Goal: Information Seeking & Learning: Check status

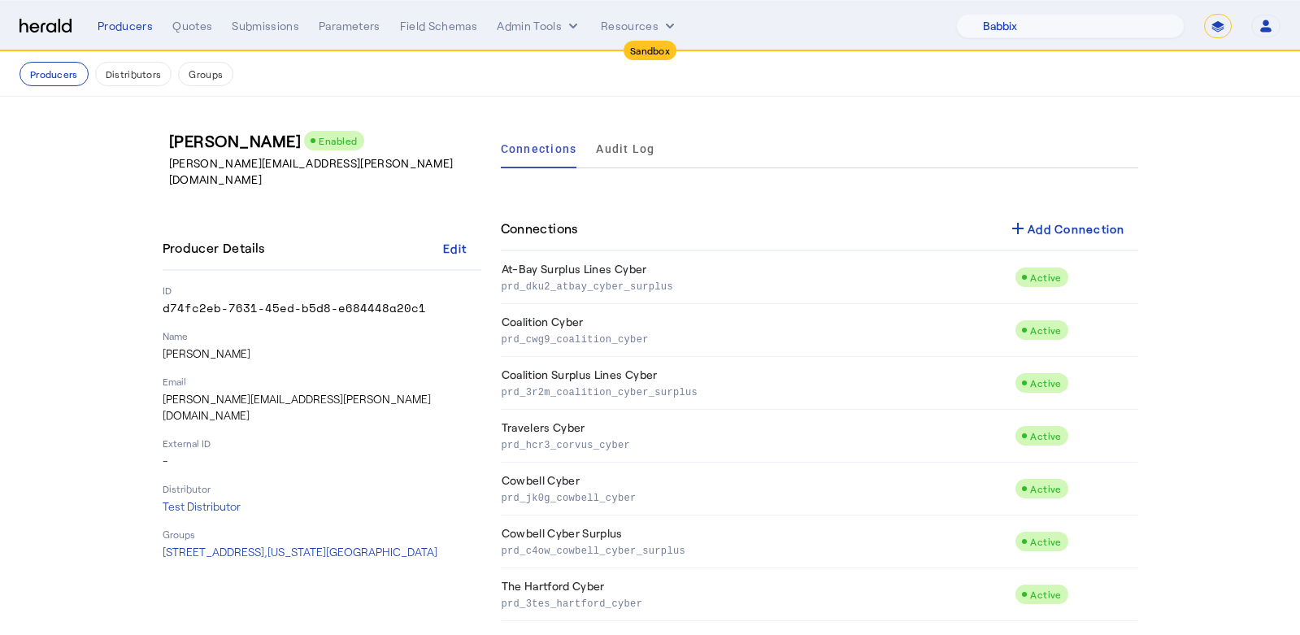
select select "pfm_129z_babbix"
select select "*******"
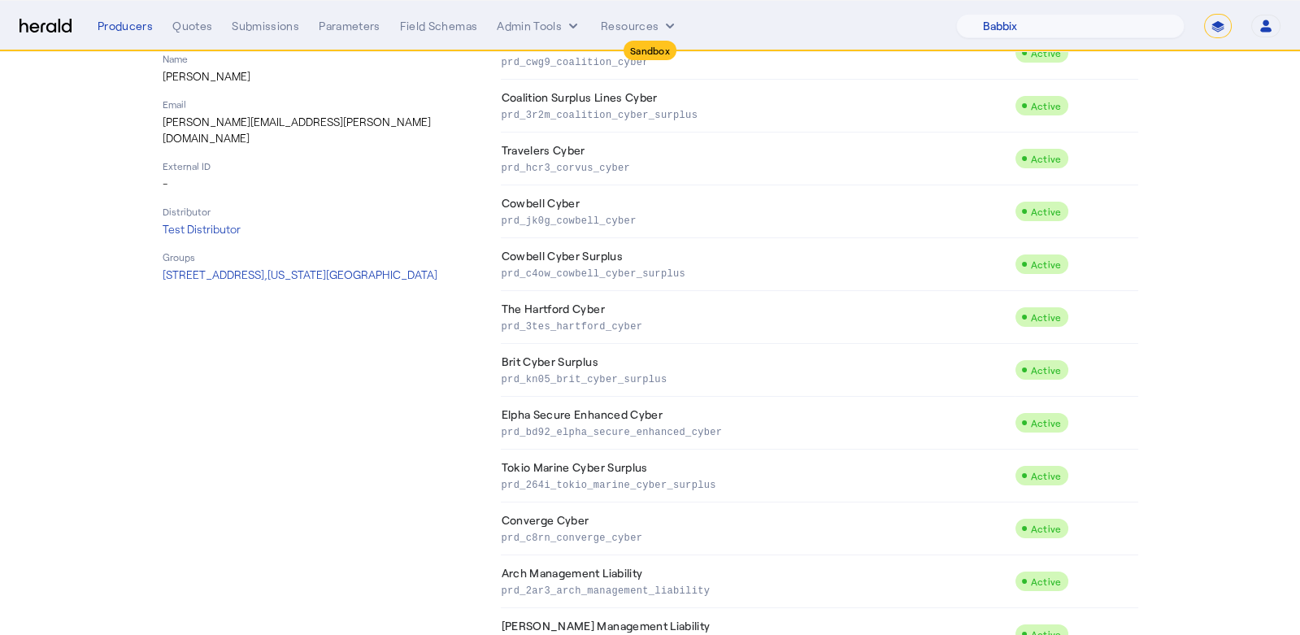
click at [189, 34] on div "Producers Quotes Submissions Parameters Field Schemas Admin Tools Resources 1Fo…" at bounding box center [689, 26] width 1183 height 24
click at [183, 24] on div "Quotes" at bounding box center [192, 26] width 40 height 16
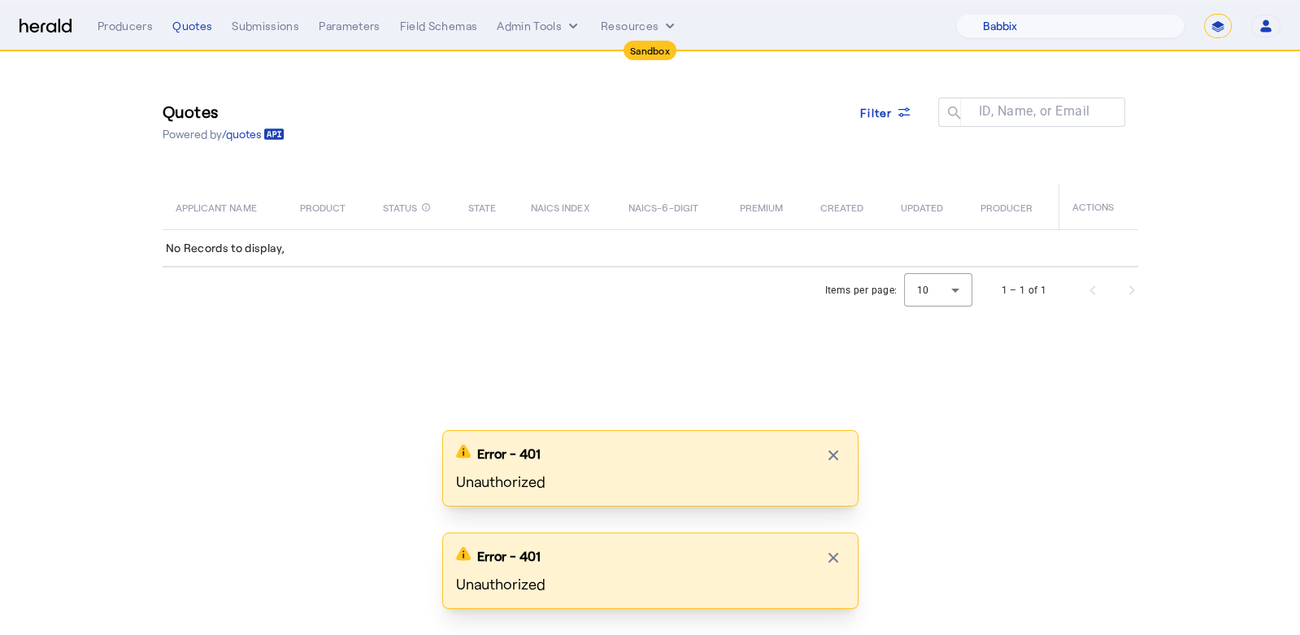
click at [1261, 15] on button "Open user menu" at bounding box center [1266, 26] width 29 height 23
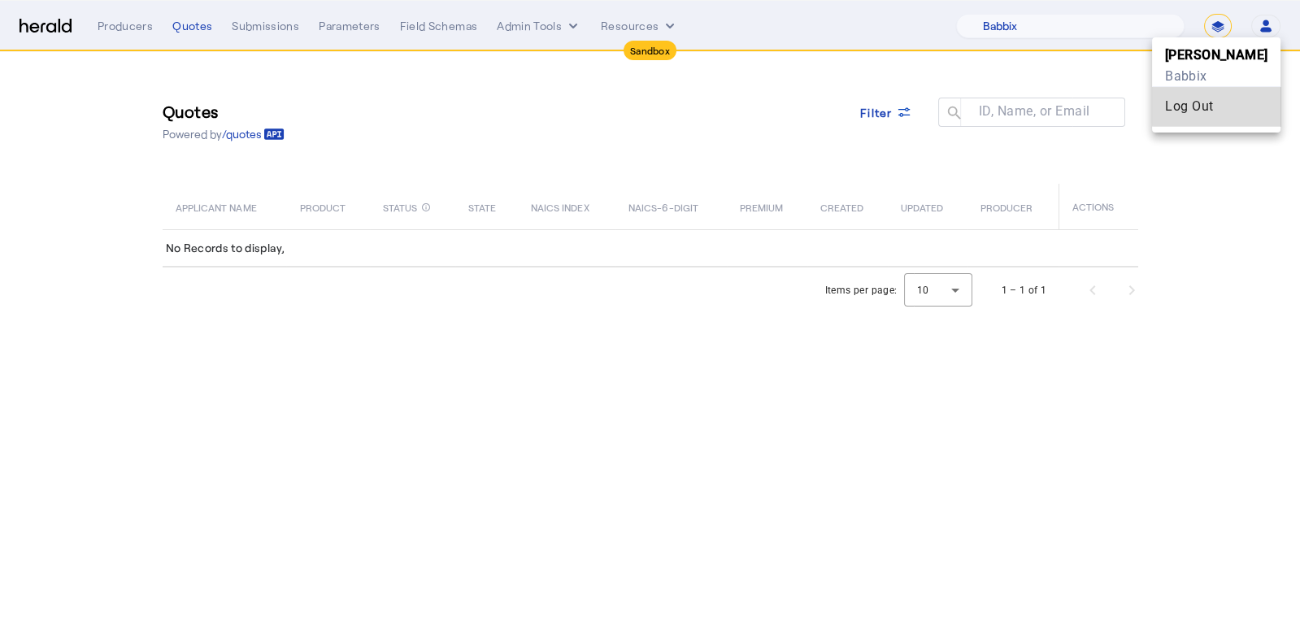
click at [1230, 102] on div "Log Out" at bounding box center [1216, 107] width 102 height 20
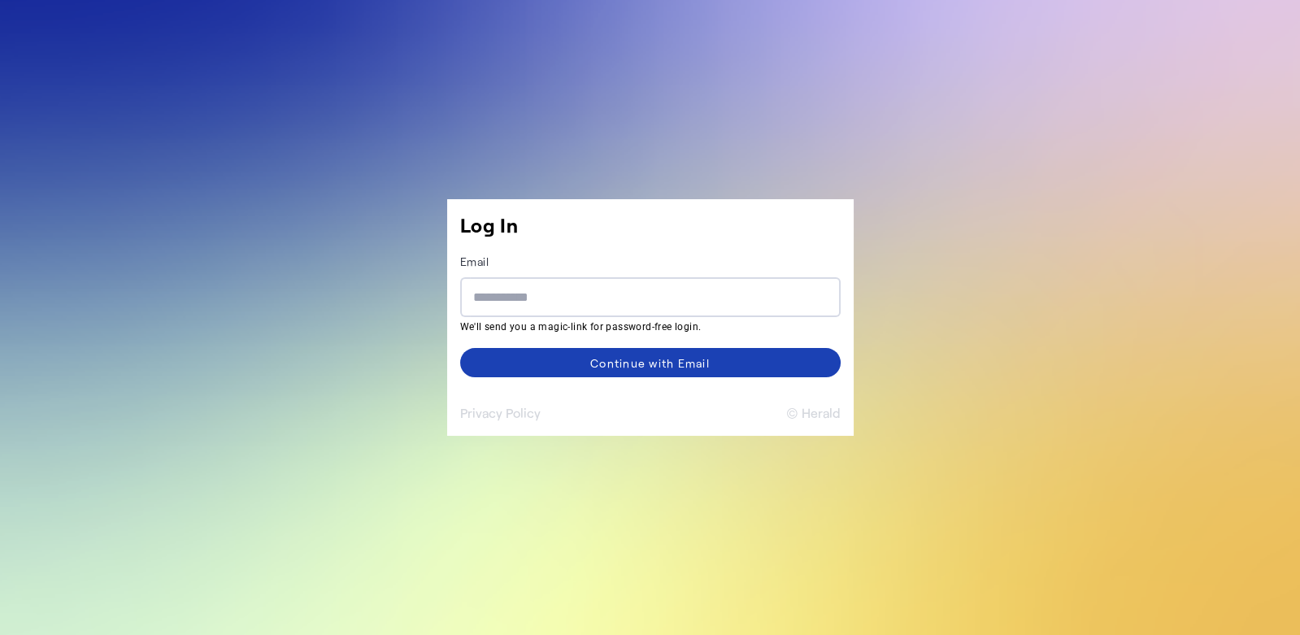
click at [836, 411] on button "© Herald" at bounding box center [813, 413] width 54 height 20
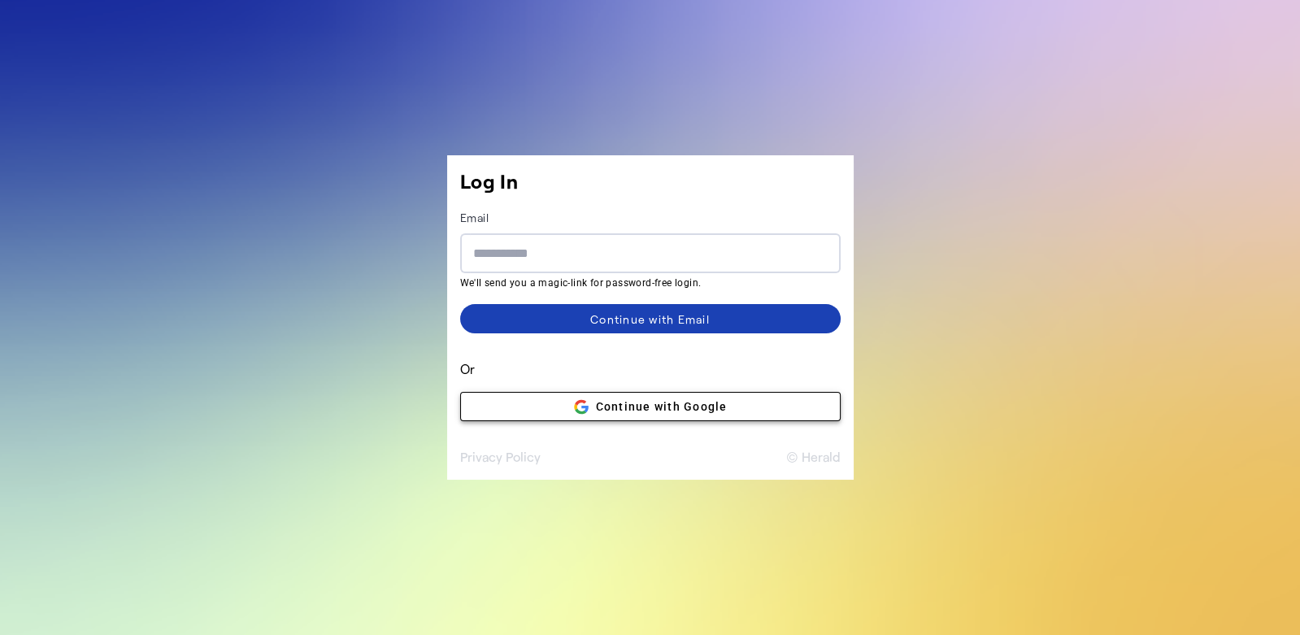
click at [816, 411] on span at bounding box center [650, 406] width 379 height 39
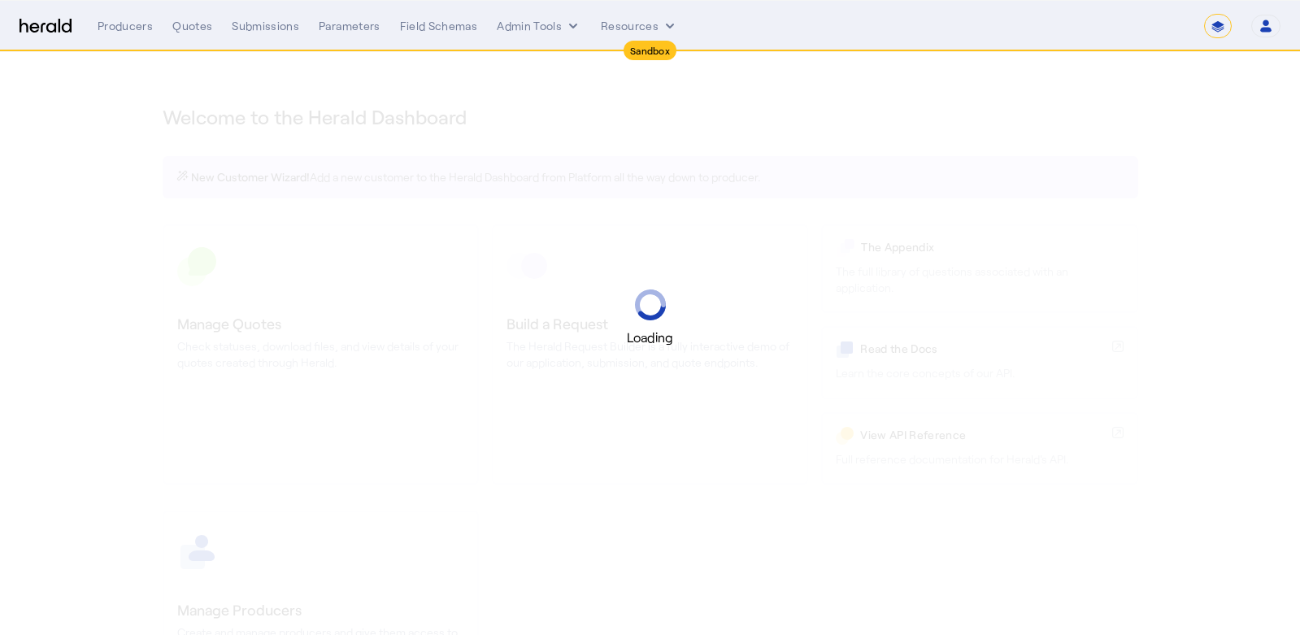
select select "*******"
click at [182, 20] on div "Quotes" at bounding box center [192, 26] width 40 height 16
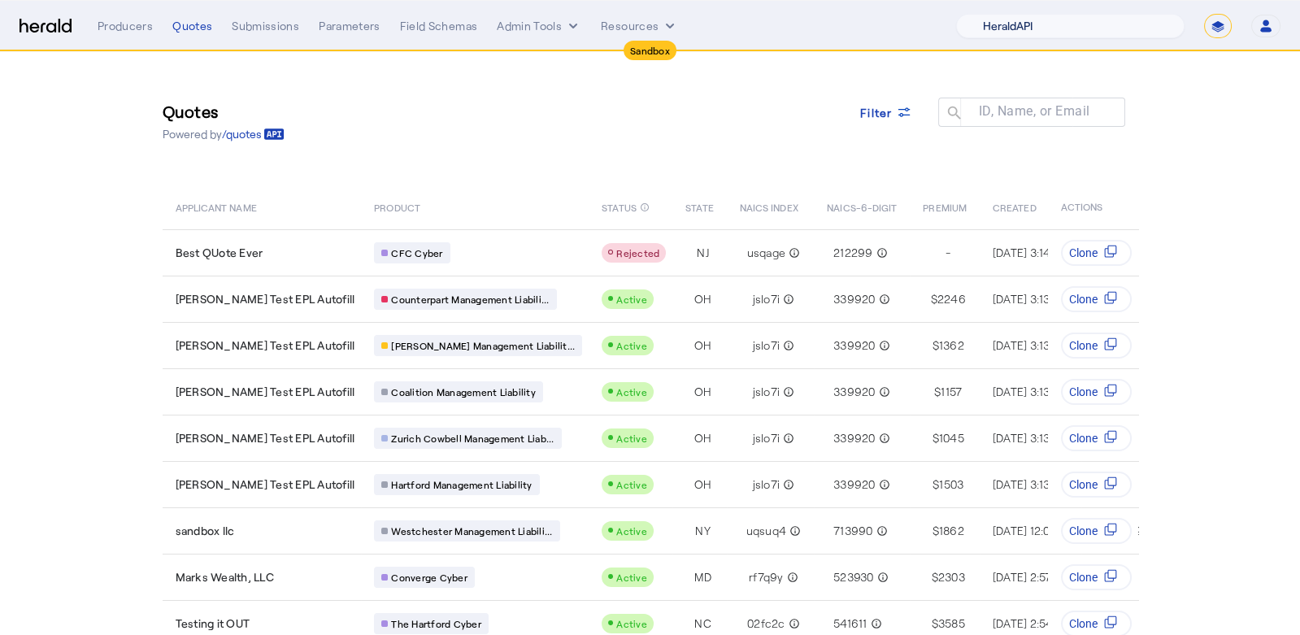
click at [1105, 27] on select "1Fort Acrisure Acturis Affinity Advisors Affinity Risk Agentero AmWins Anzen Ao…" at bounding box center [1070, 26] width 229 height 24
select select "pfm_129z_babbix"
click at [1004, 14] on select "1Fort Acrisure Acturis Affinity Advisors Affinity Risk Agentero AmWins Anzen Ao…" at bounding box center [1070, 26] width 229 height 24
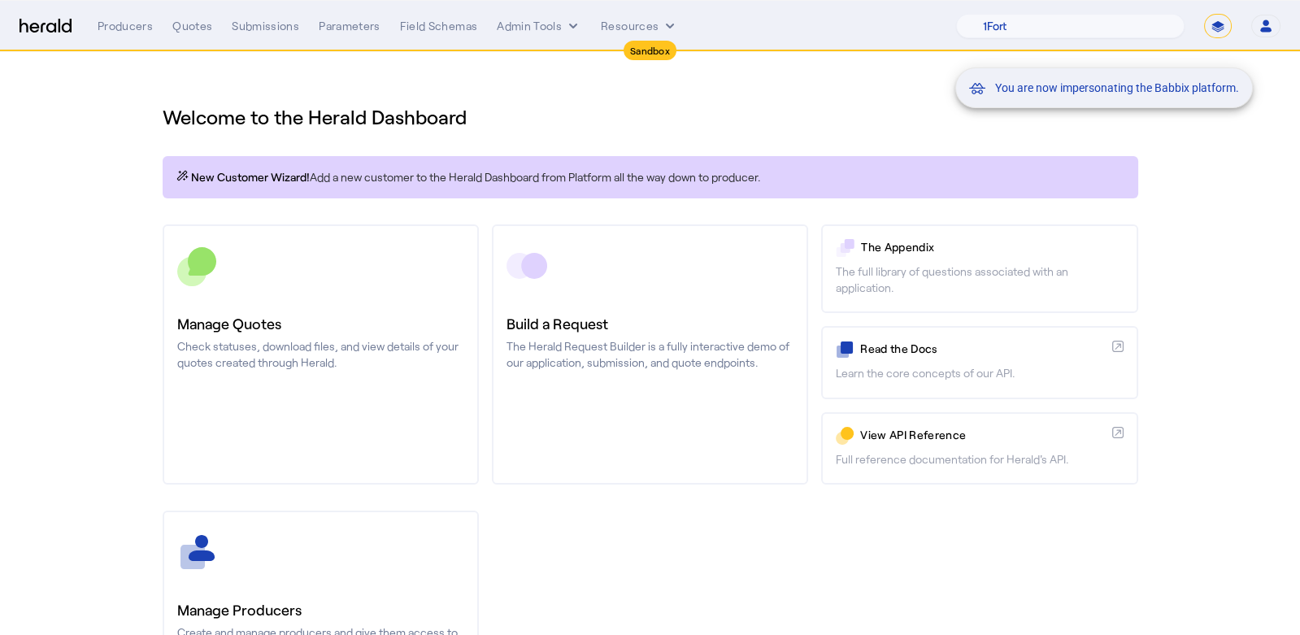
click at [192, 29] on div "You are now impersonating the Babbix platform." at bounding box center [650, 317] width 1300 height 635
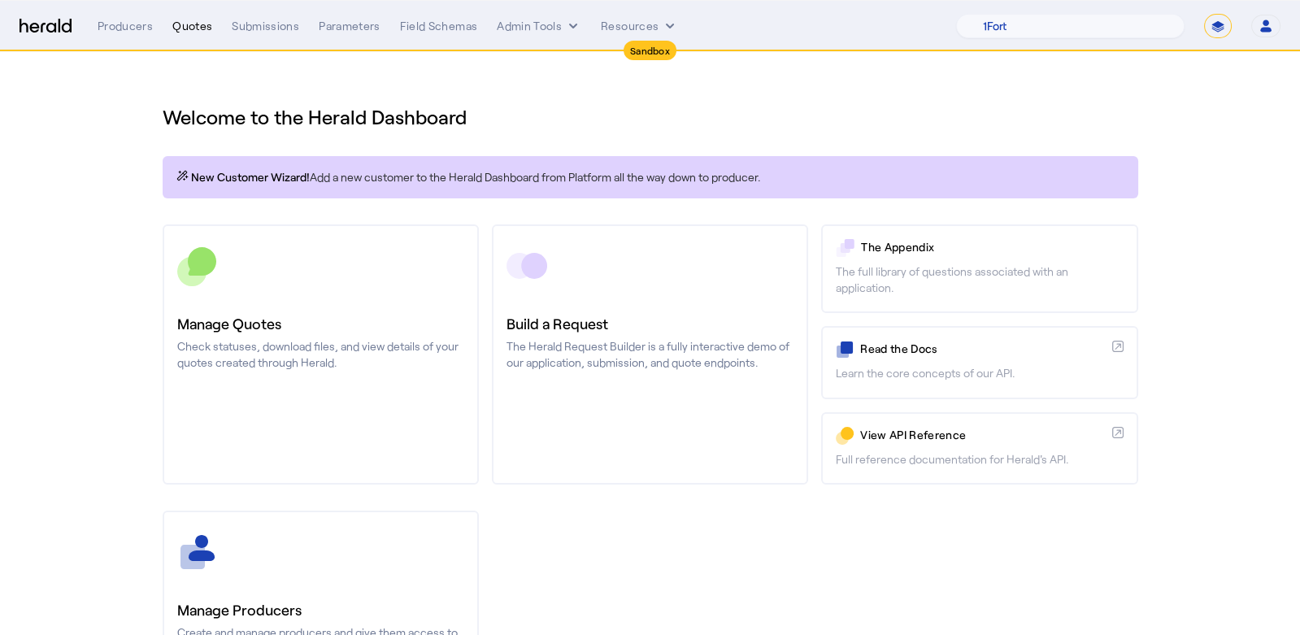
click at [182, 25] on div "Quotes" at bounding box center [192, 26] width 40 height 16
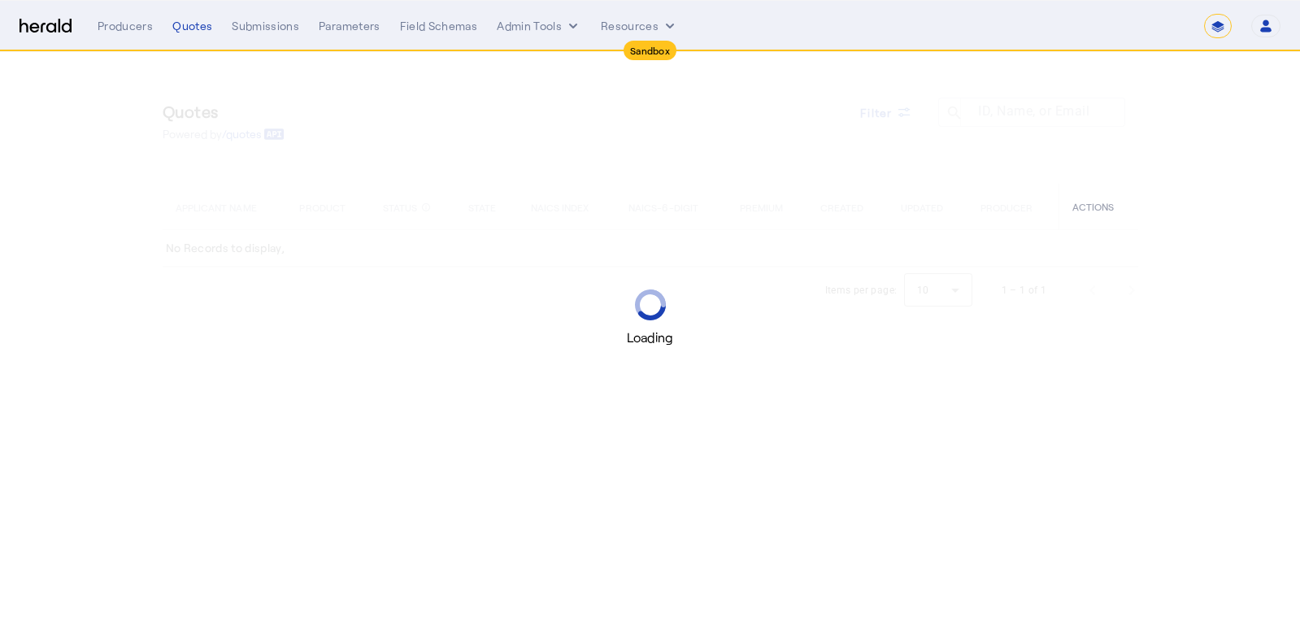
select select "*******"
select select "pfm_129z_babbix"
select select "*******"
select select "pfm_129z_babbix"
select select "*******"
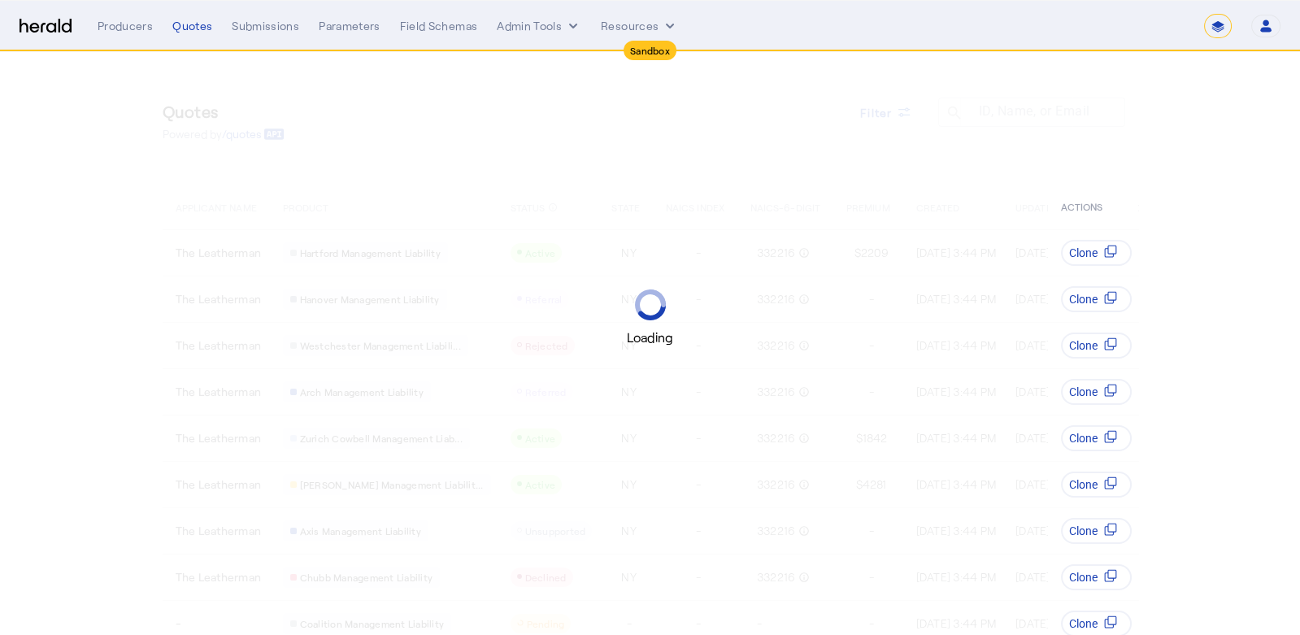
select select "pfm_129z_babbix"
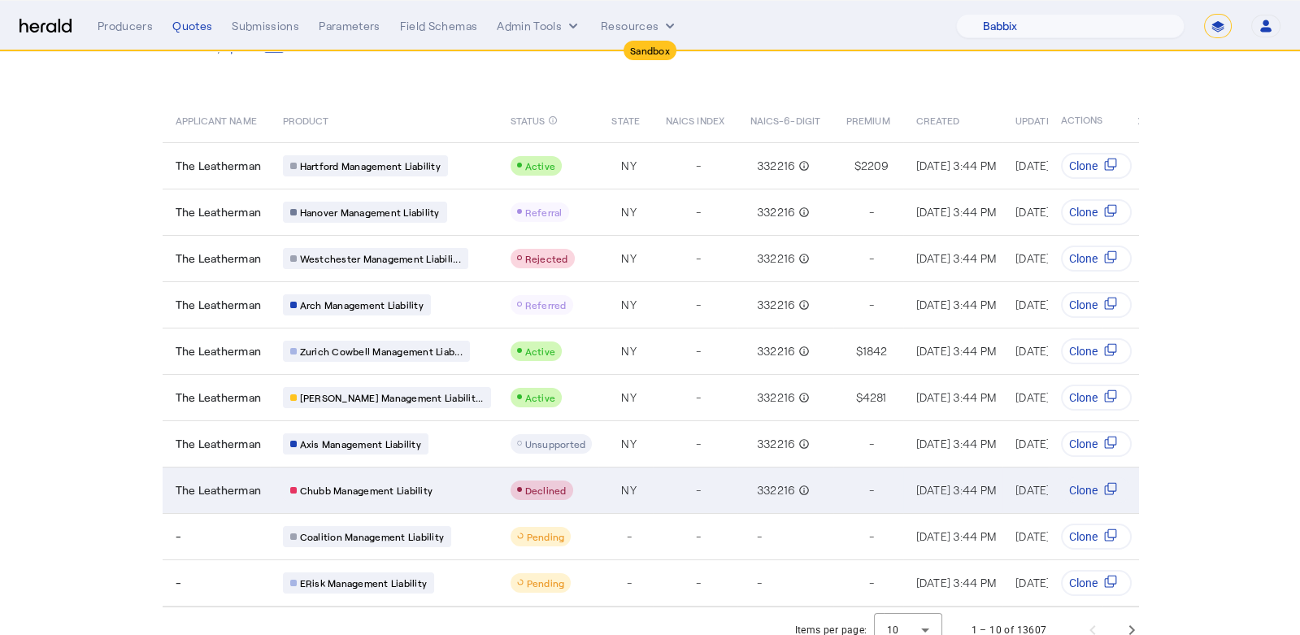
scroll to position [90, 0]
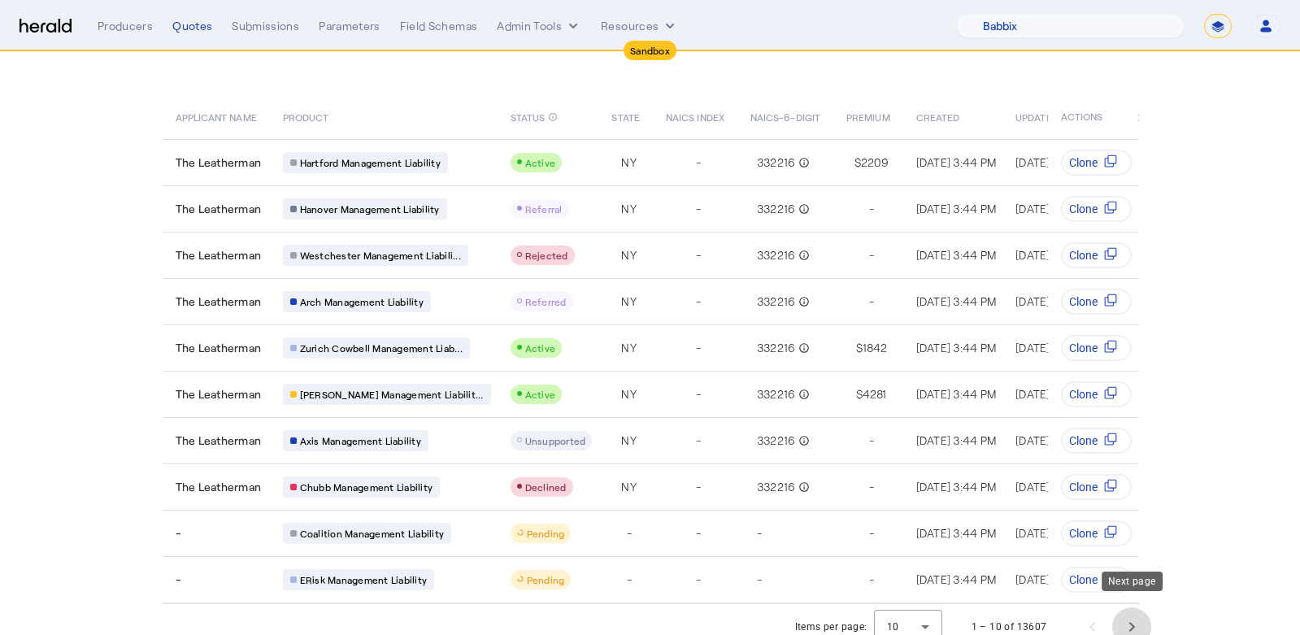
click at [1129, 614] on span "Next page" at bounding box center [1131, 626] width 39 height 39
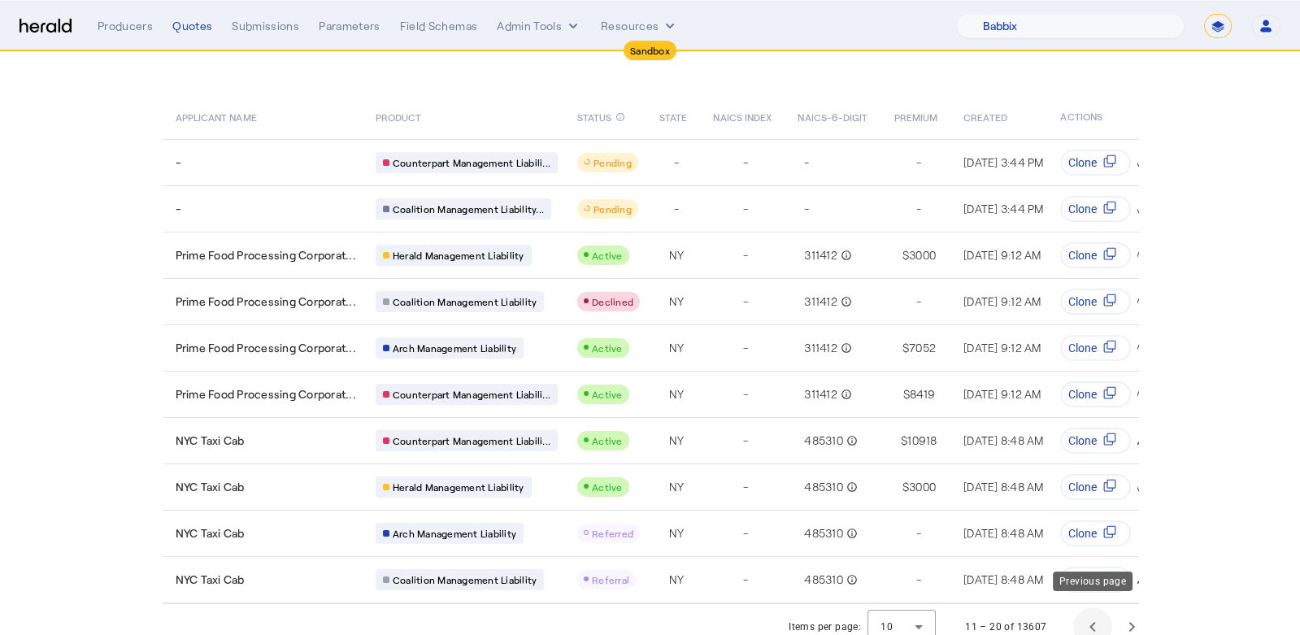
click at [1092, 620] on span "Previous page" at bounding box center [1092, 626] width 39 height 39
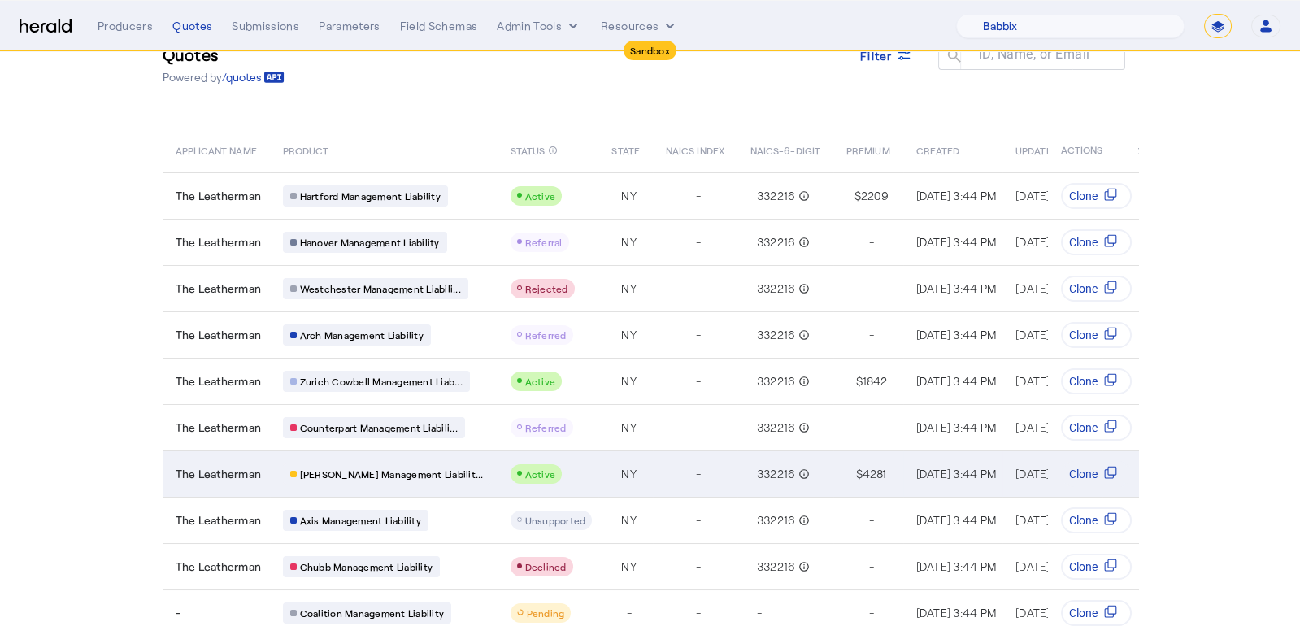
scroll to position [95, 0]
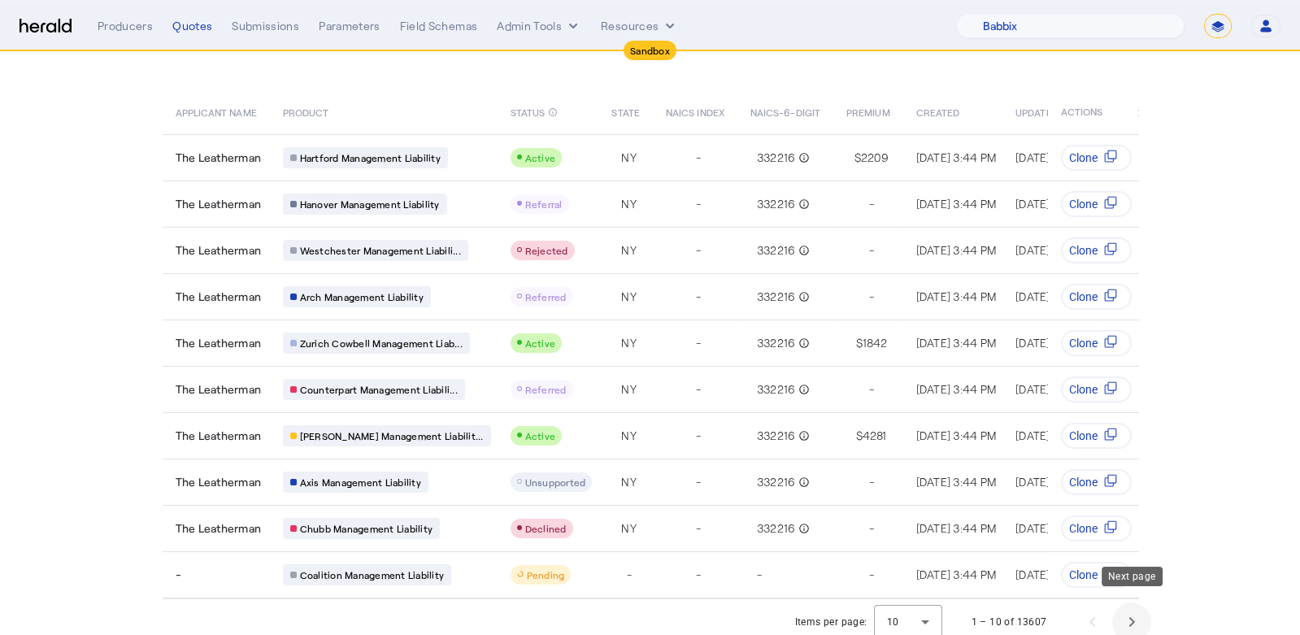
click at [1135, 612] on span "Next page" at bounding box center [1131, 622] width 39 height 39
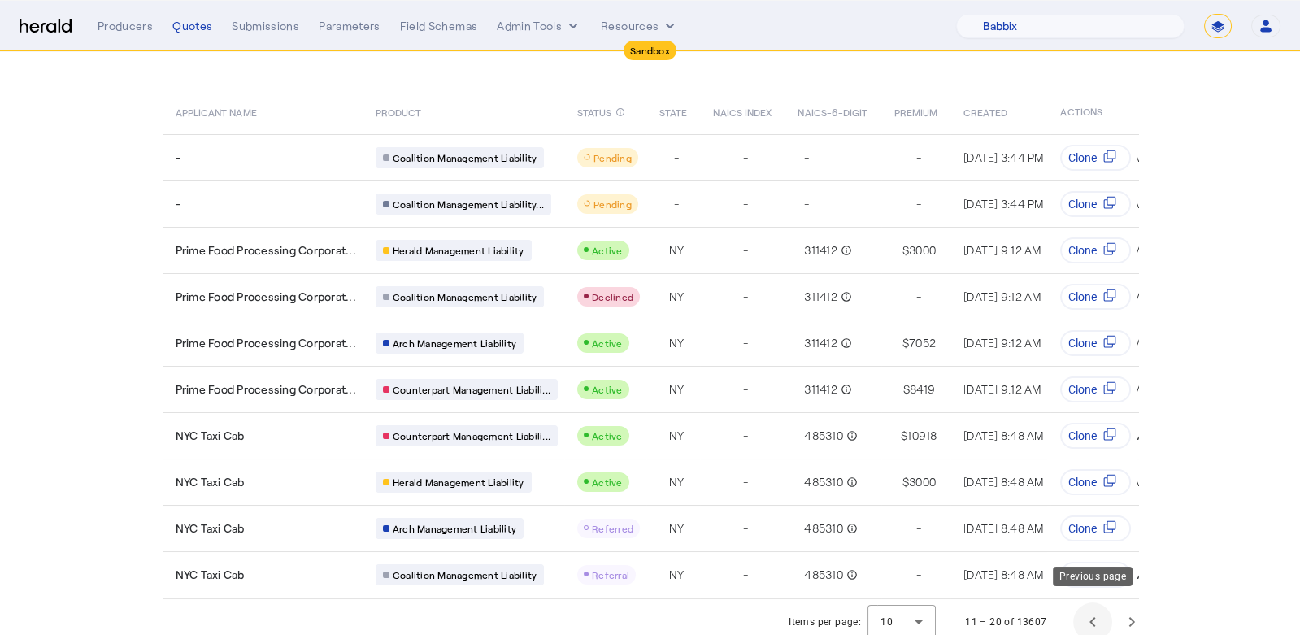
click at [1086, 607] on span "Previous page" at bounding box center [1092, 622] width 39 height 39
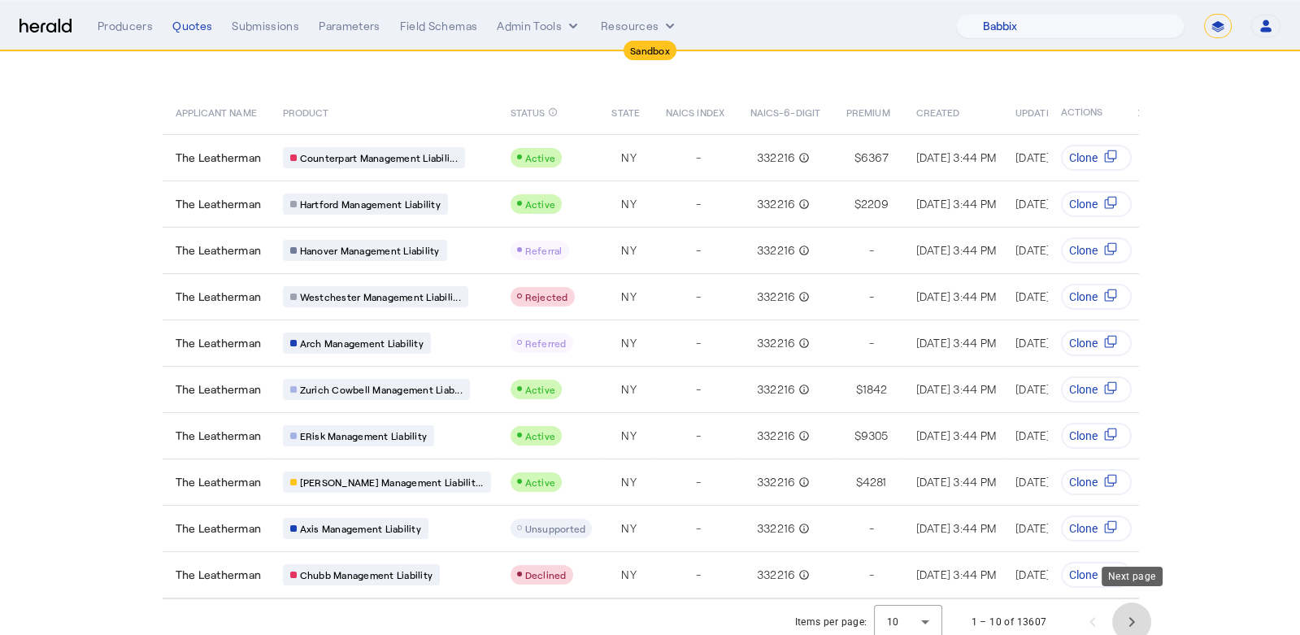
click at [1131, 603] on span "Next page" at bounding box center [1131, 622] width 39 height 39
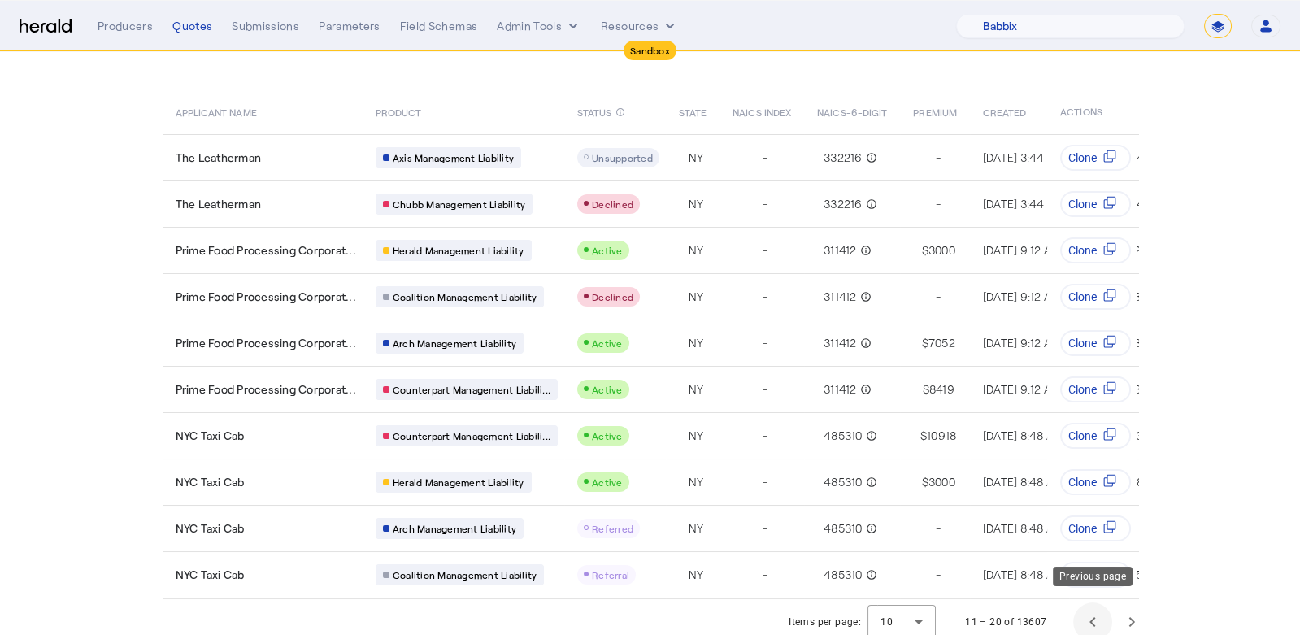
click at [1091, 604] on span "Previous page" at bounding box center [1092, 622] width 39 height 39
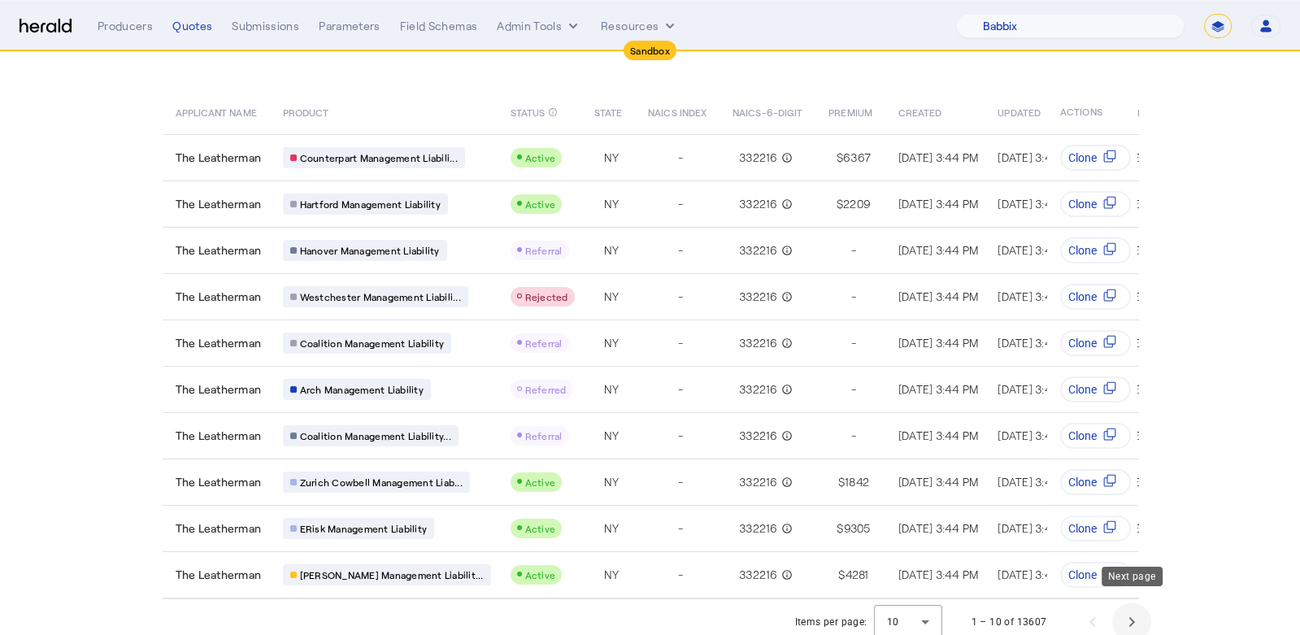
click at [1127, 625] on span "Next page" at bounding box center [1131, 622] width 39 height 39
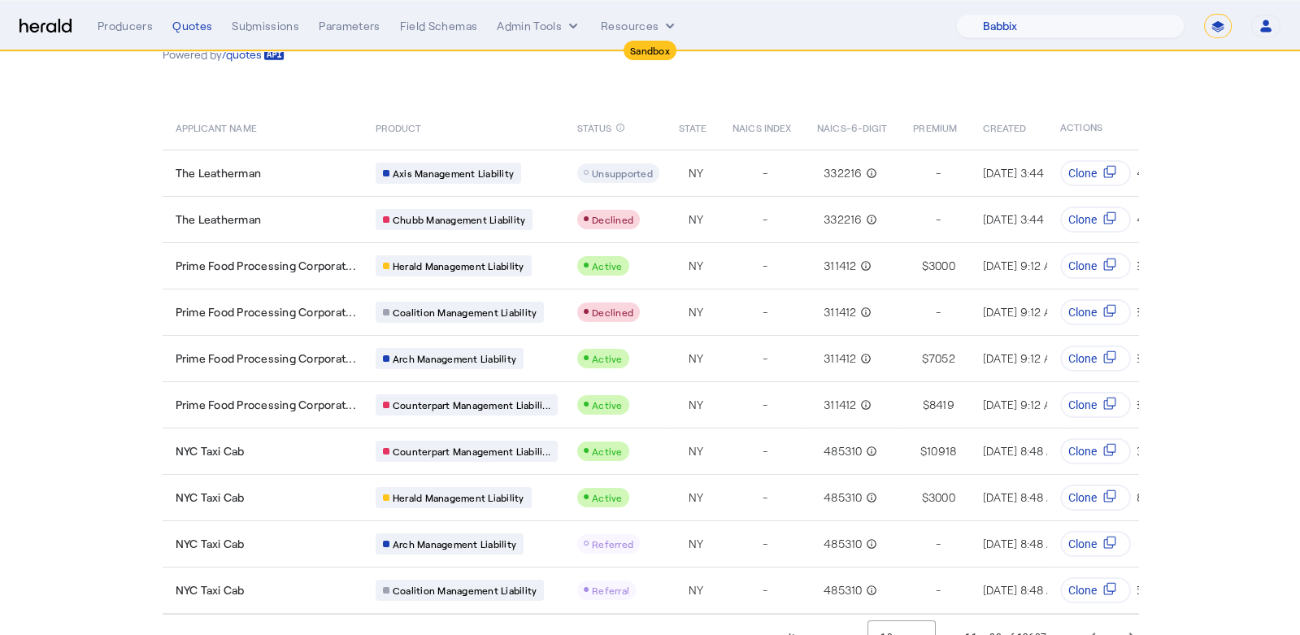
scroll to position [94, 0]
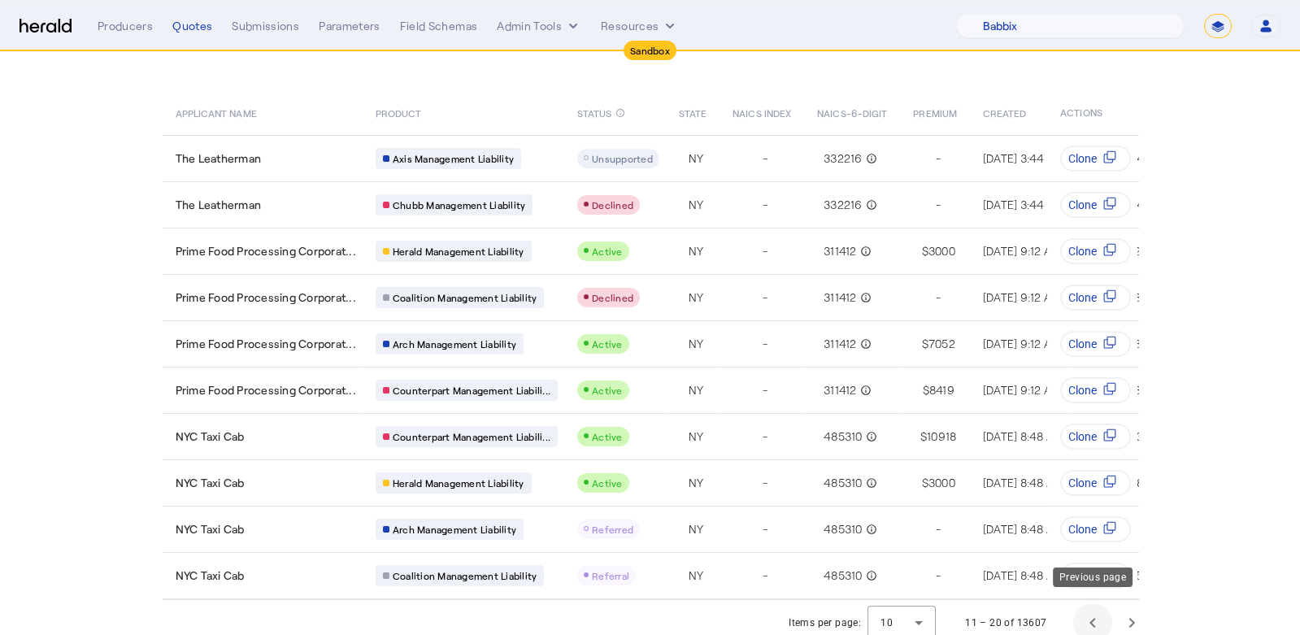
click at [1094, 614] on span "Previous page" at bounding box center [1092, 622] width 39 height 39
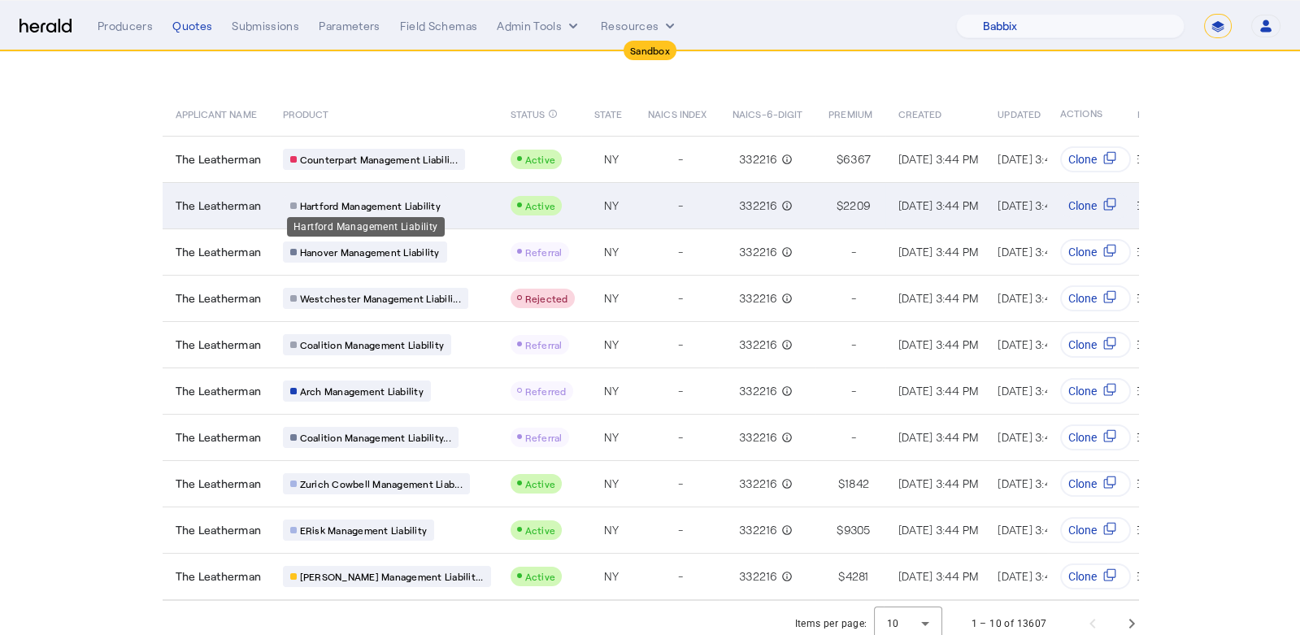
scroll to position [95, 0]
click at [429, 207] on span "Hartford Management Liability" at bounding box center [370, 204] width 141 height 13
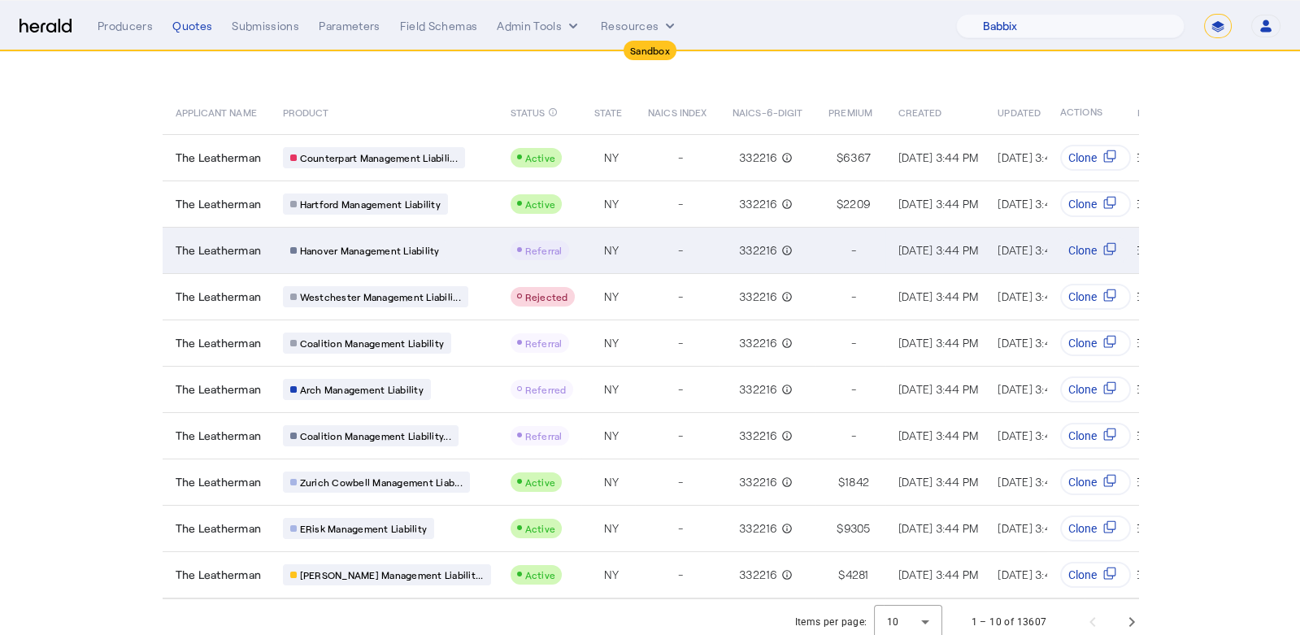
scroll to position [0, 0]
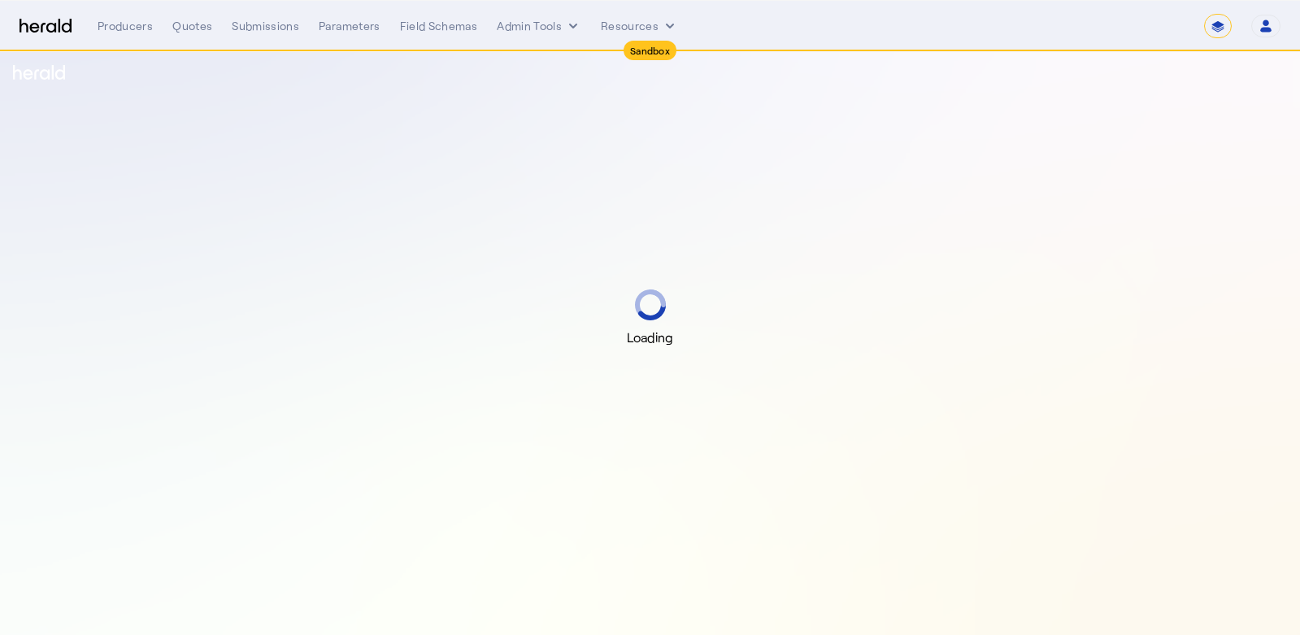
select select "*******"
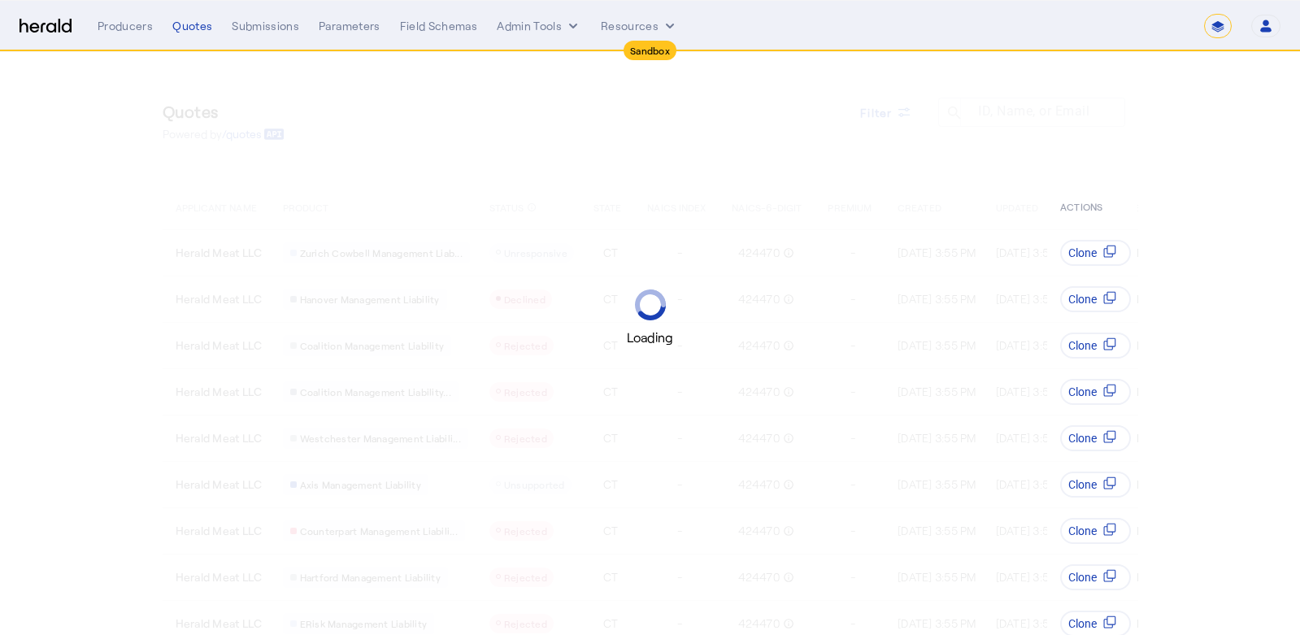
select select "*******"
select select "pfm_129z_babbix"
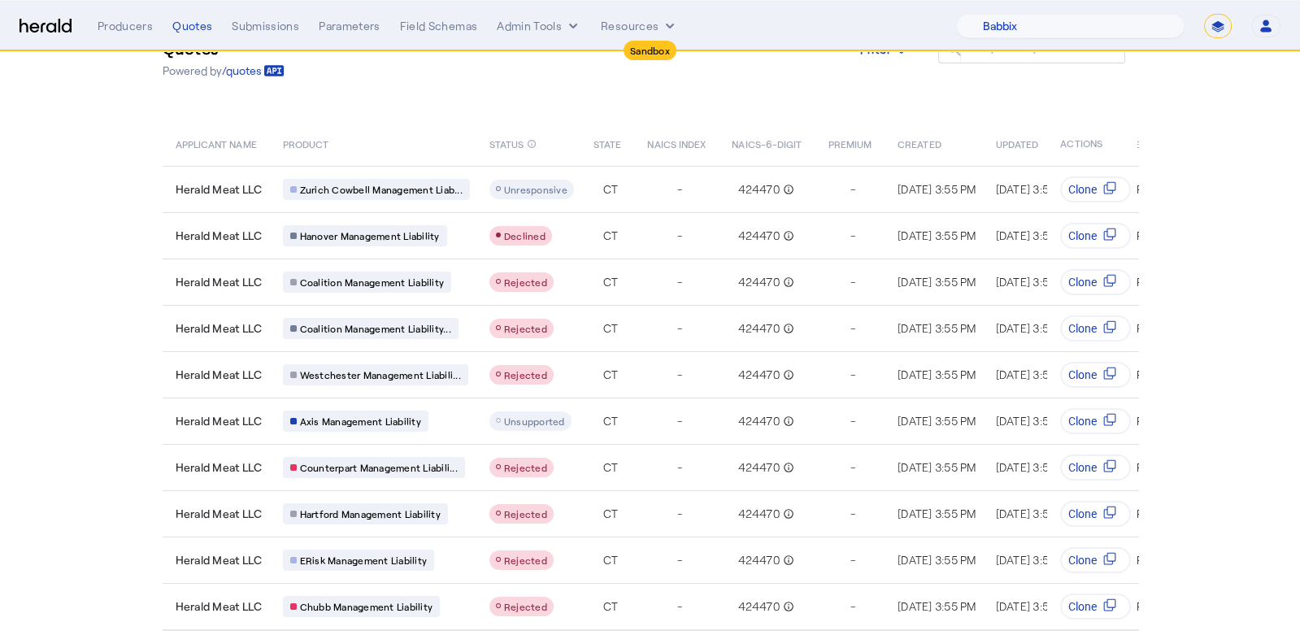
scroll to position [95, 0]
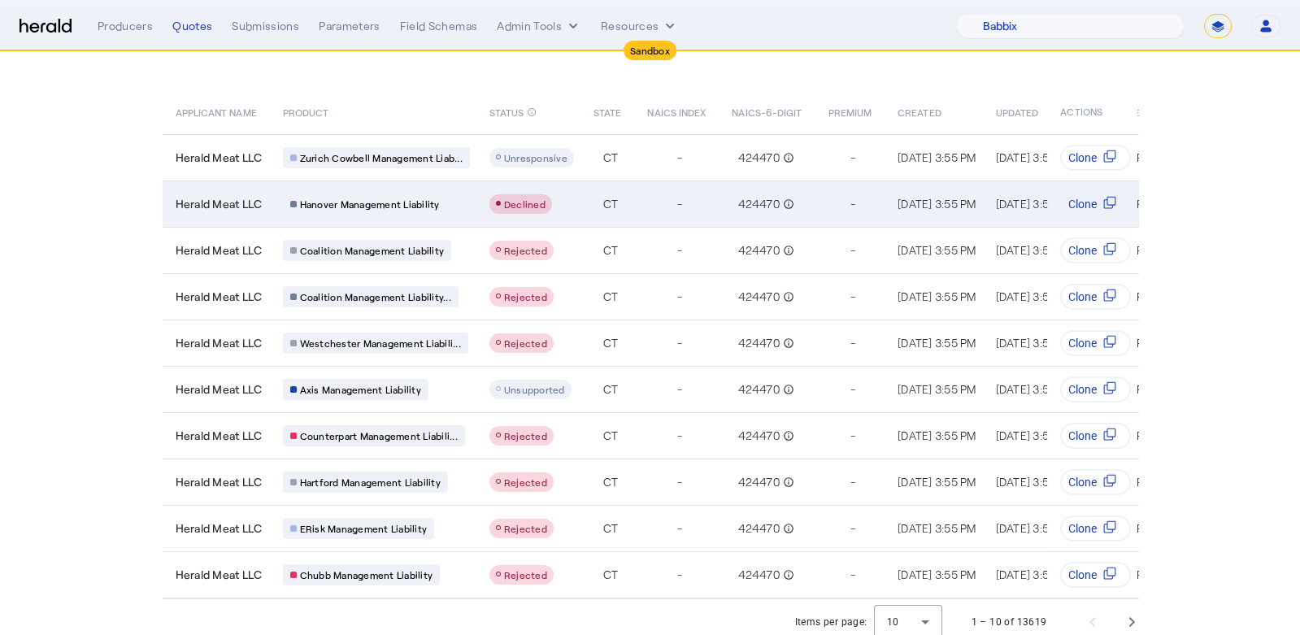
click at [451, 207] on div "Hanover Management Liability" at bounding box center [376, 204] width 187 height 21
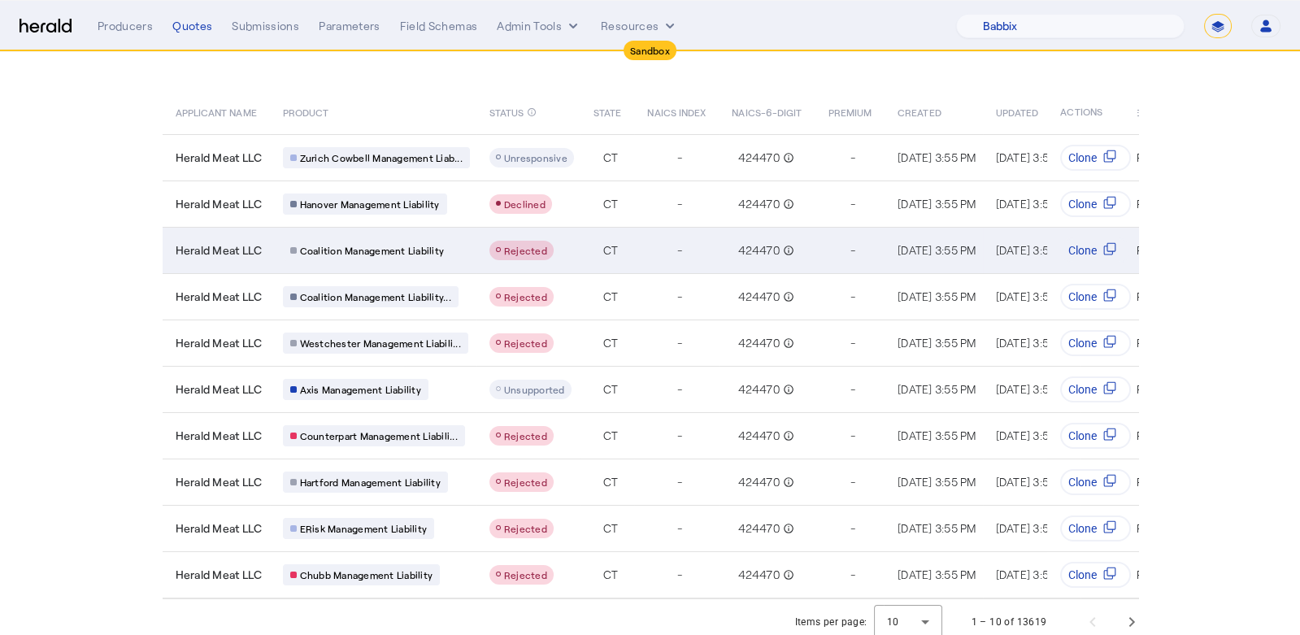
click at [256, 258] on td "Herald Meat LLC" at bounding box center [216, 250] width 107 height 46
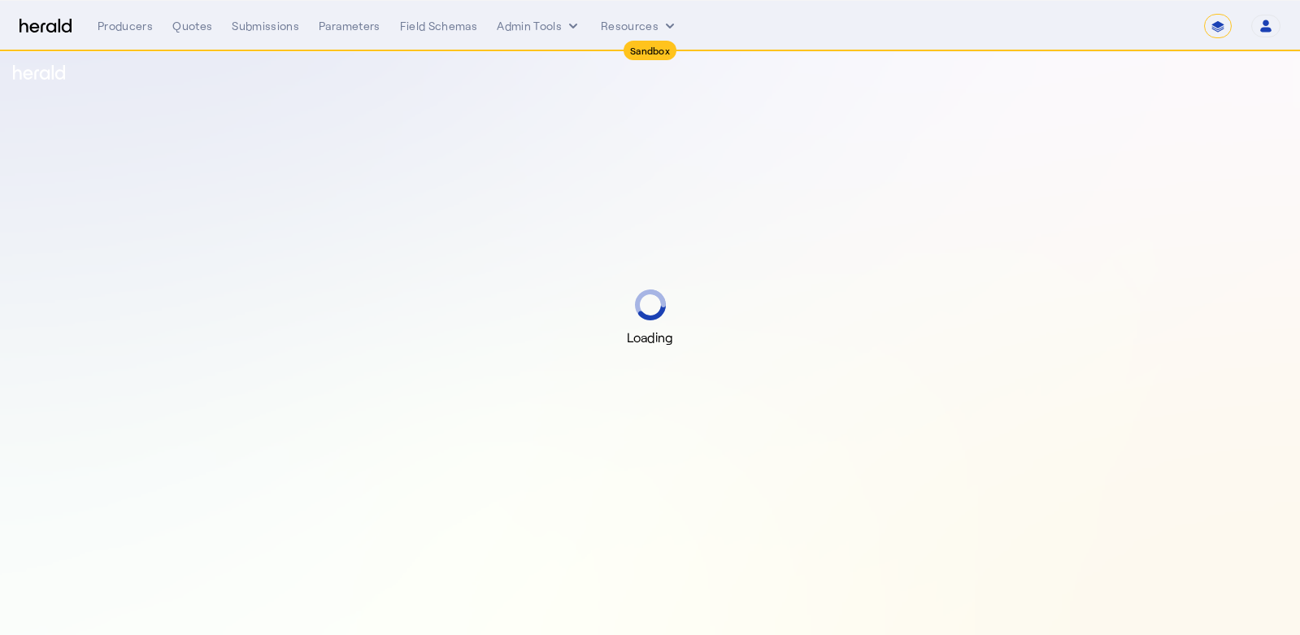
select select "*******"
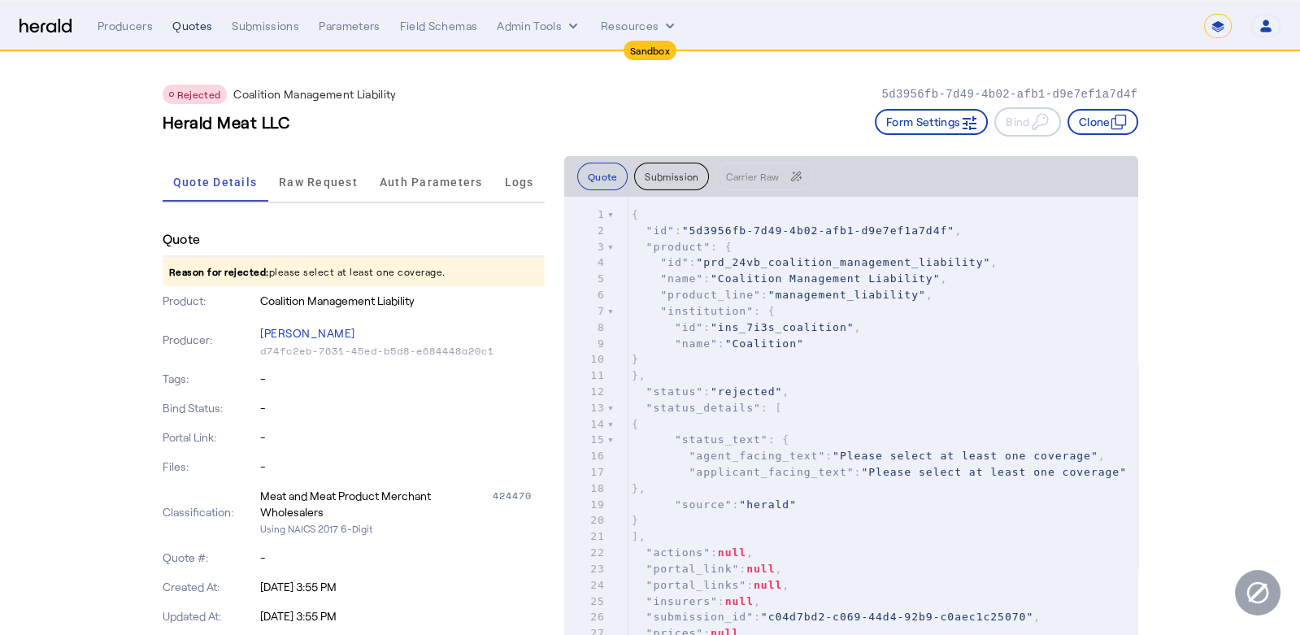
click at [180, 24] on div "Quotes" at bounding box center [192, 26] width 40 height 16
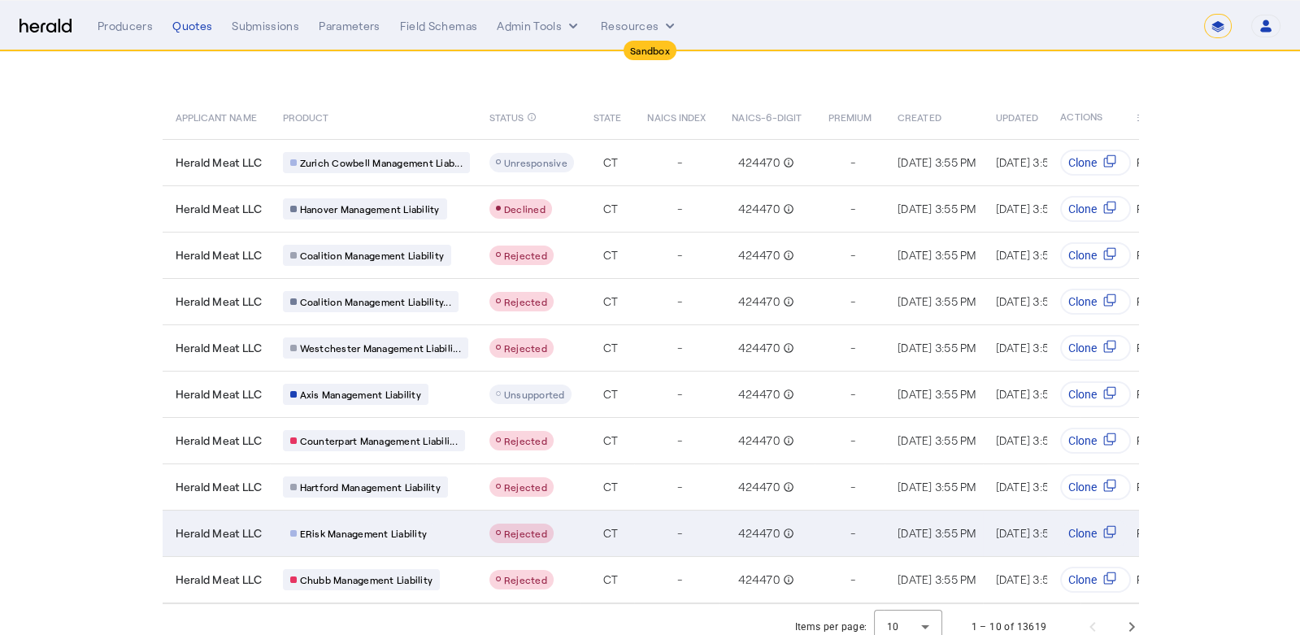
scroll to position [95, 0]
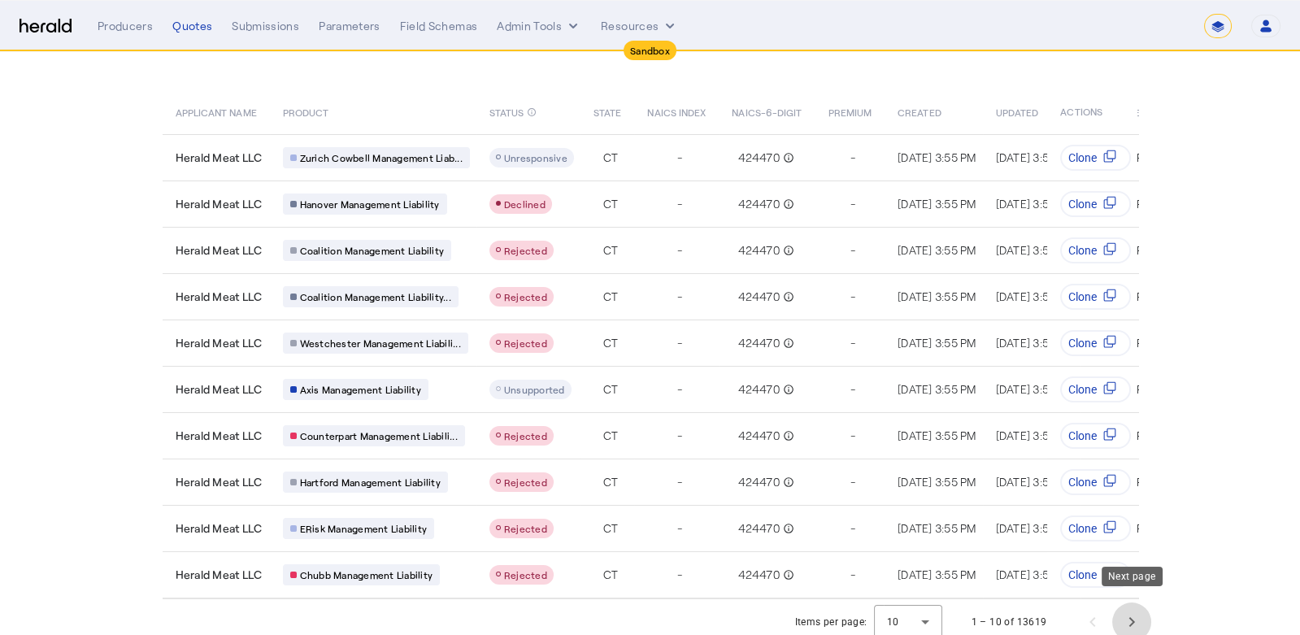
click at [1126, 614] on span "Next page" at bounding box center [1131, 622] width 39 height 39
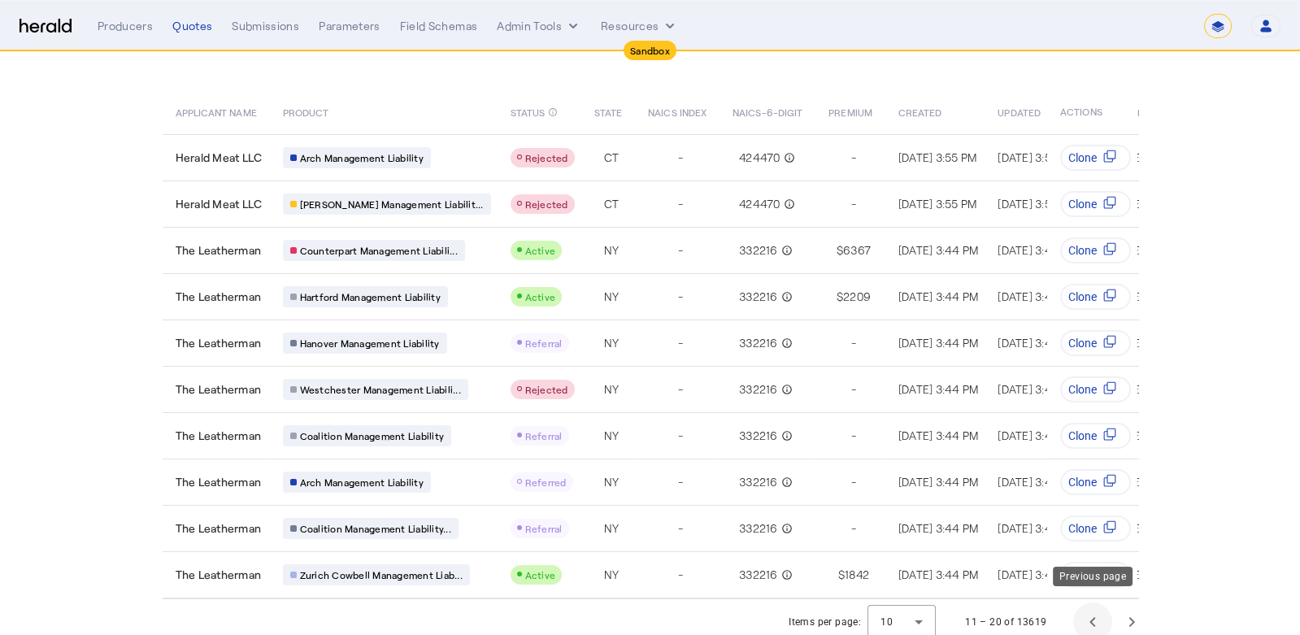
click at [1101, 616] on span "Previous page" at bounding box center [1092, 622] width 39 height 39
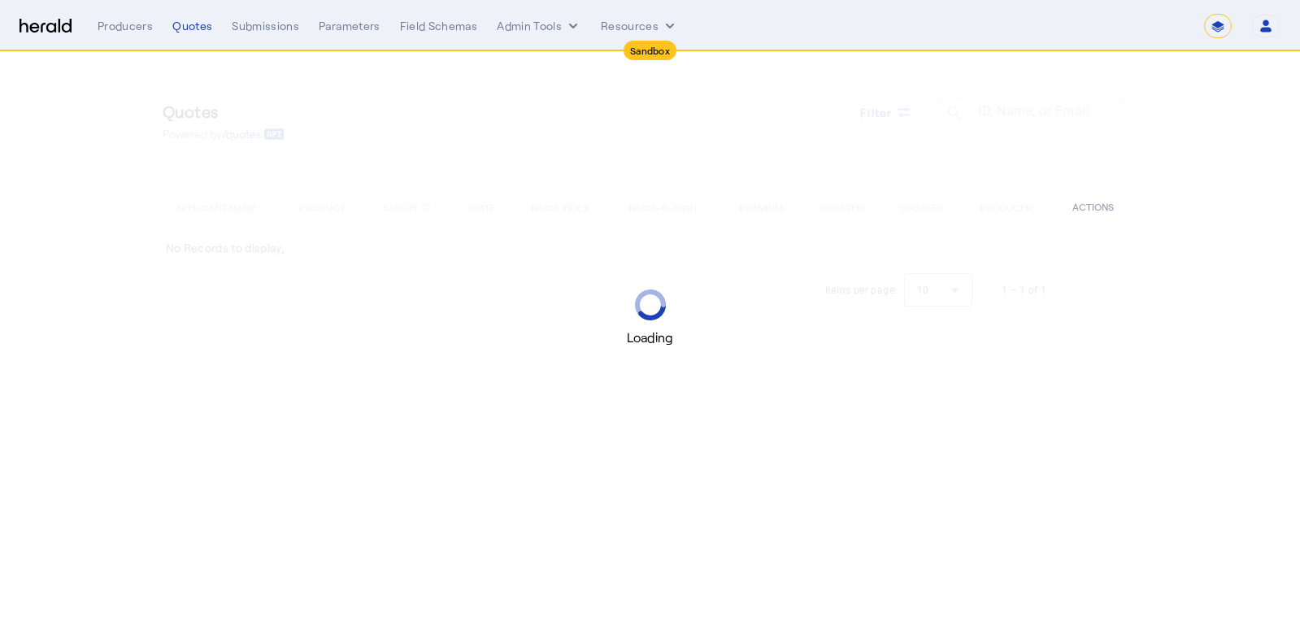
select select "*******"
select select "pfm_129z_babbix"
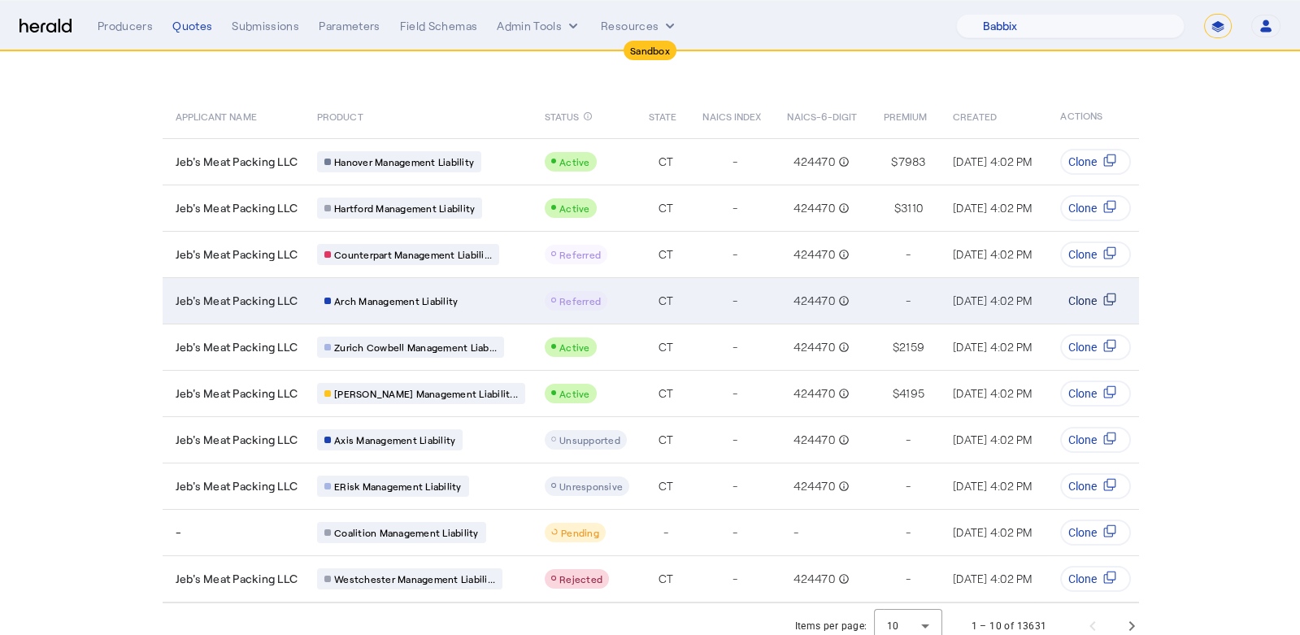
scroll to position [95, 0]
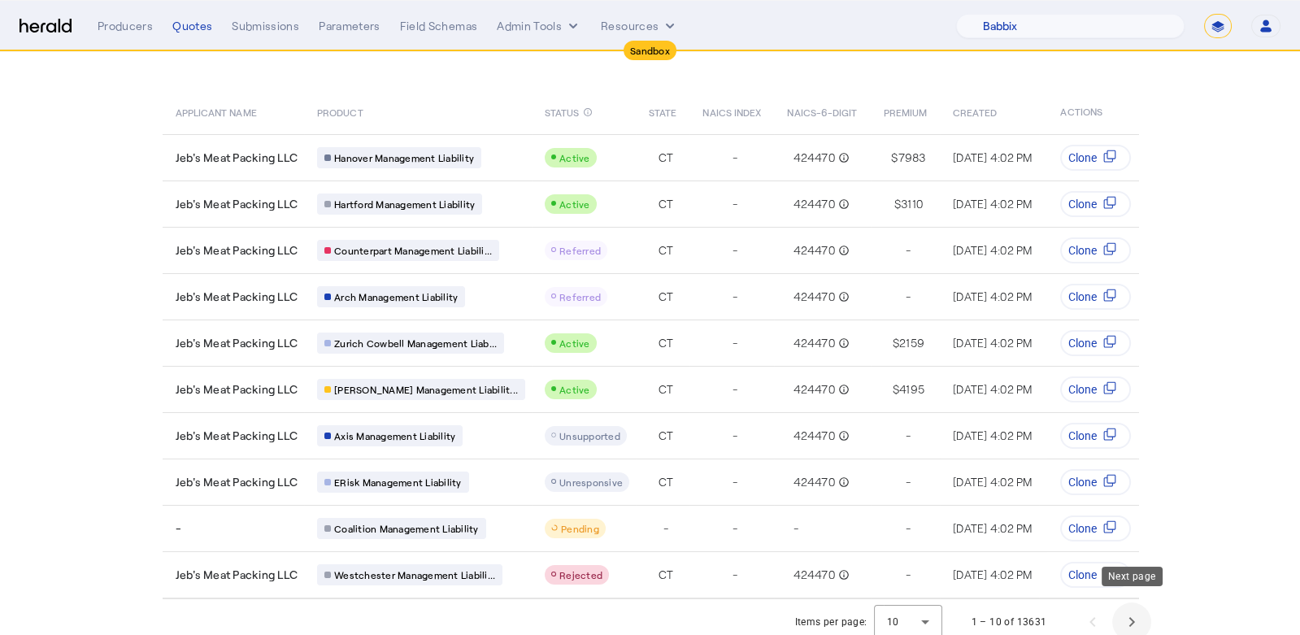
click at [1132, 614] on span "Next page" at bounding box center [1131, 622] width 39 height 39
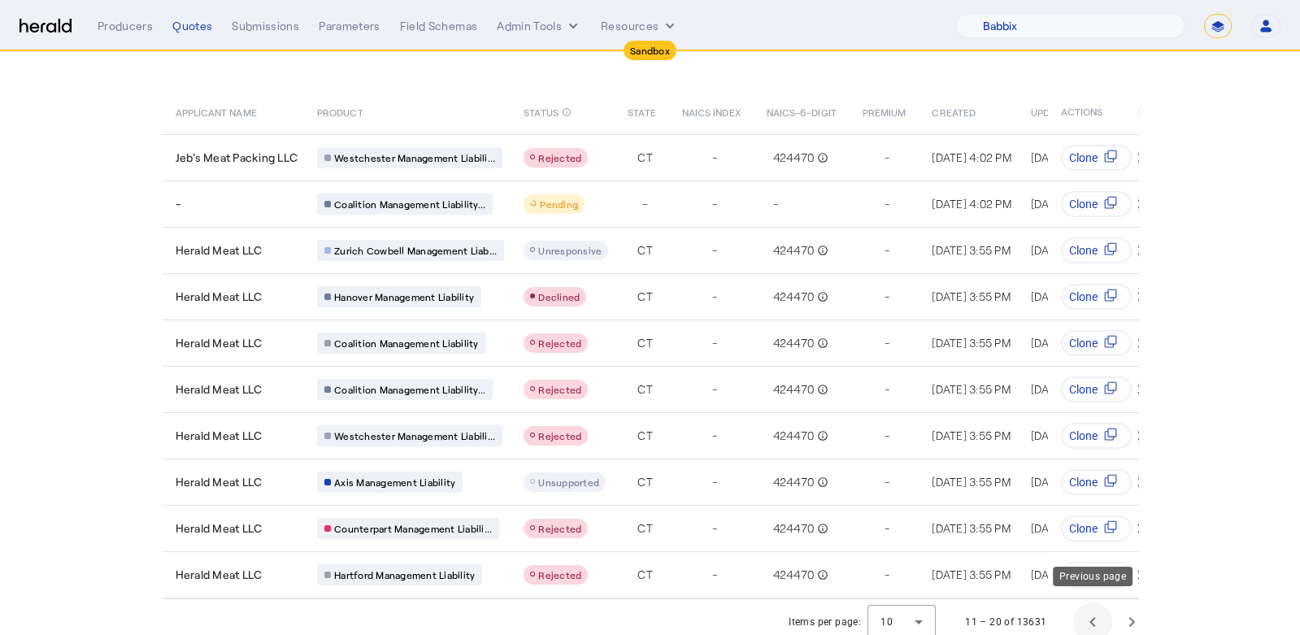
click at [1087, 609] on span "Previous page" at bounding box center [1092, 622] width 39 height 39
